Goal: Task Accomplishment & Management: Use online tool/utility

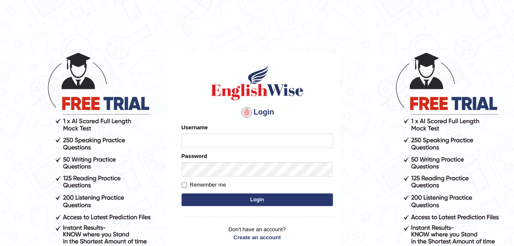
type input "maliny"
click at [253, 199] on button "Login" at bounding box center [257, 199] width 151 height 13
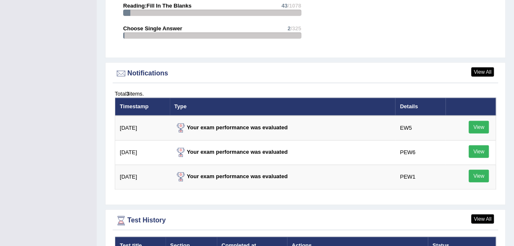
scroll to position [1032, 0]
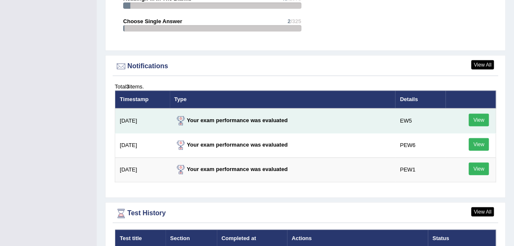
click at [478, 114] on link "View" at bounding box center [479, 120] width 20 height 13
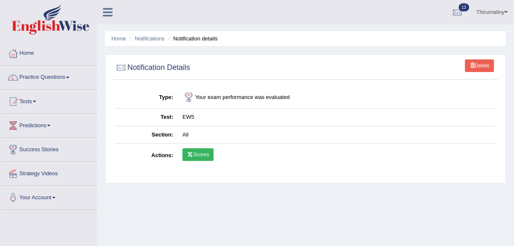
click at [193, 153] on icon at bounding box center [190, 154] width 6 height 5
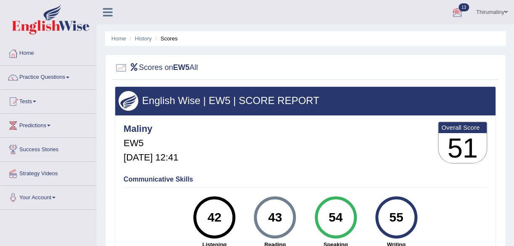
click at [453, 13] on div at bounding box center [457, 12] width 13 height 13
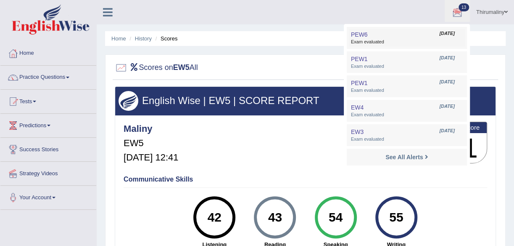
click at [445, 41] on span "Exam evaluated" at bounding box center [407, 42] width 112 height 7
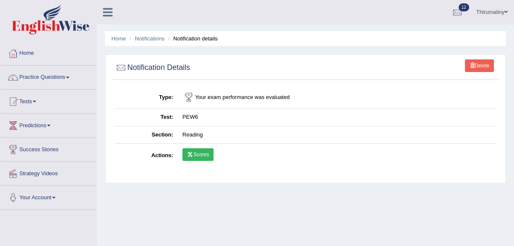
click at [203, 151] on link "Scores" at bounding box center [197, 154] width 31 height 13
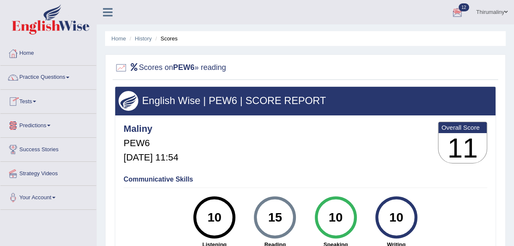
click at [39, 102] on link "Tests" at bounding box center [48, 100] width 96 height 21
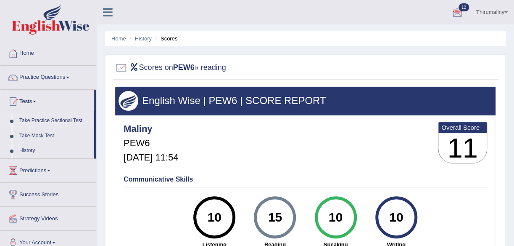
click at [31, 124] on link "Take Practice Sectional Test" at bounding box center [55, 120] width 79 height 15
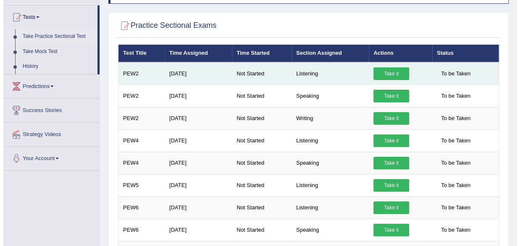
scroll to position [80, 0]
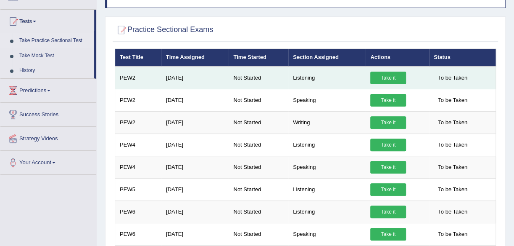
click at [382, 81] on link "Take it" at bounding box center [388, 77] width 36 height 13
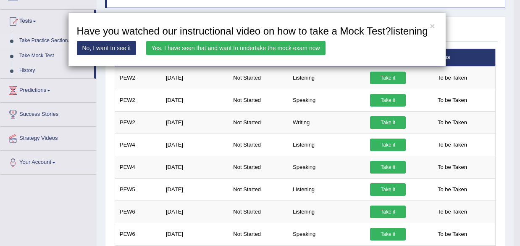
click at [297, 45] on link "Yes, I have seen that and want to undertake the mock exam now" at bounding box center [236, 48] width 180 height 14
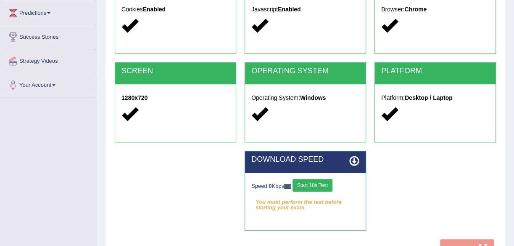
scroll to position [129, 0]
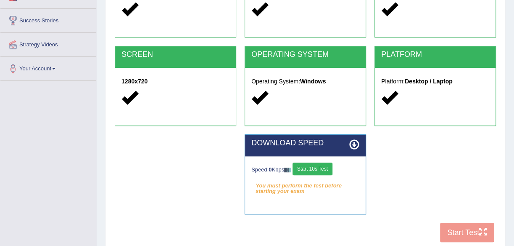
click at [308, 169] on button "Start 10s Test" at bounding box center [313, 168] width 40 height 13
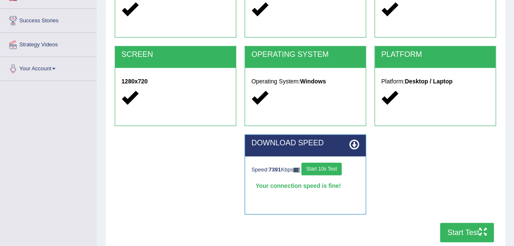
click at [473, 233] on button "Start Test" at bounding box center [467, 231] width 54 height 19
